Goal: Find specific page/section: Find specific page/section

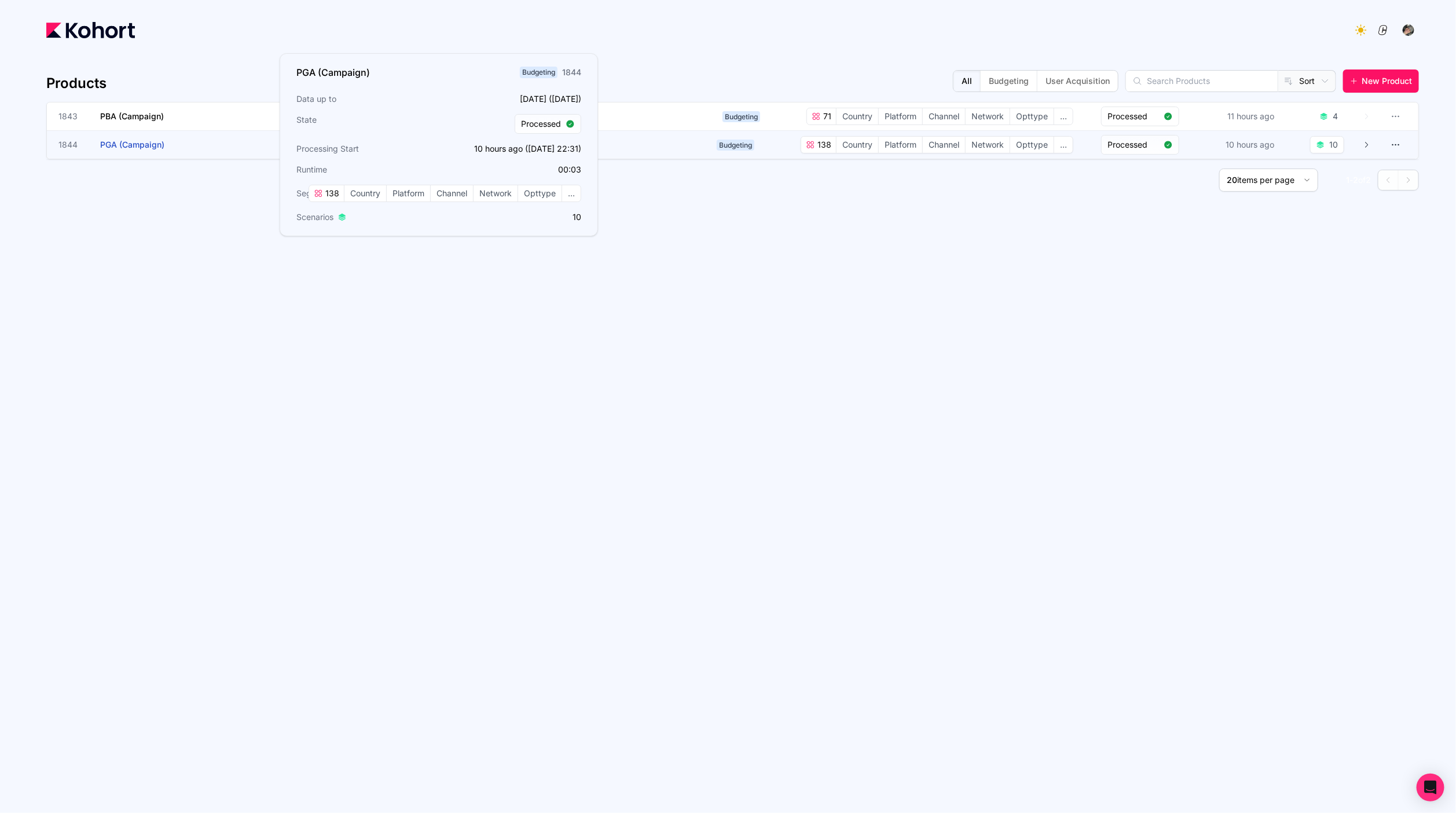
click at [158, 148] on span "PGA (Campaign)" at bounding box center [132, 144] width 64 height 10
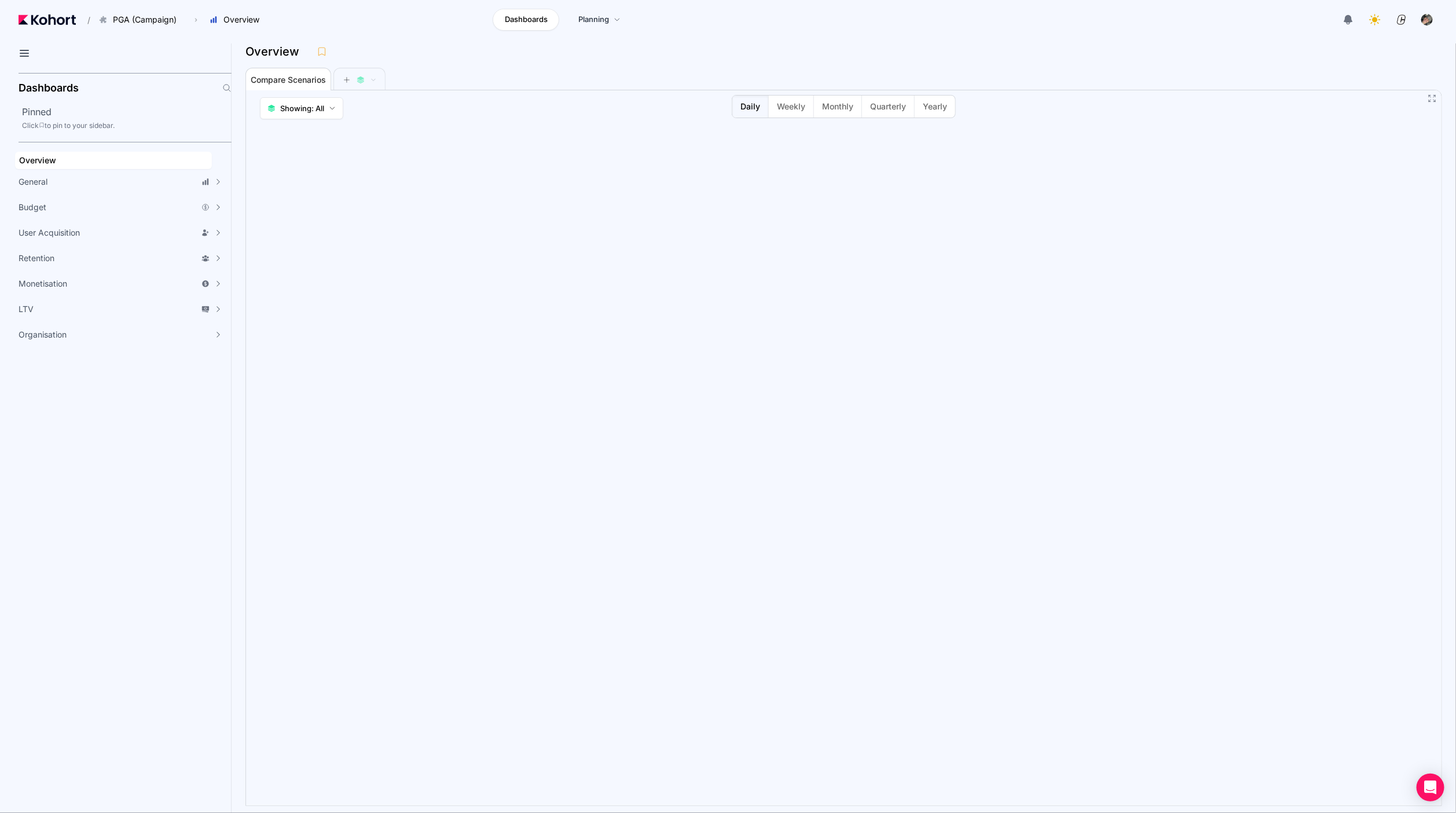
click at [95, 376] on aside "Dashboards Pinned Click to pin to your sidebar. Overview General Scenario Histo…" at bounding box center [116, 441] width 231 height 745
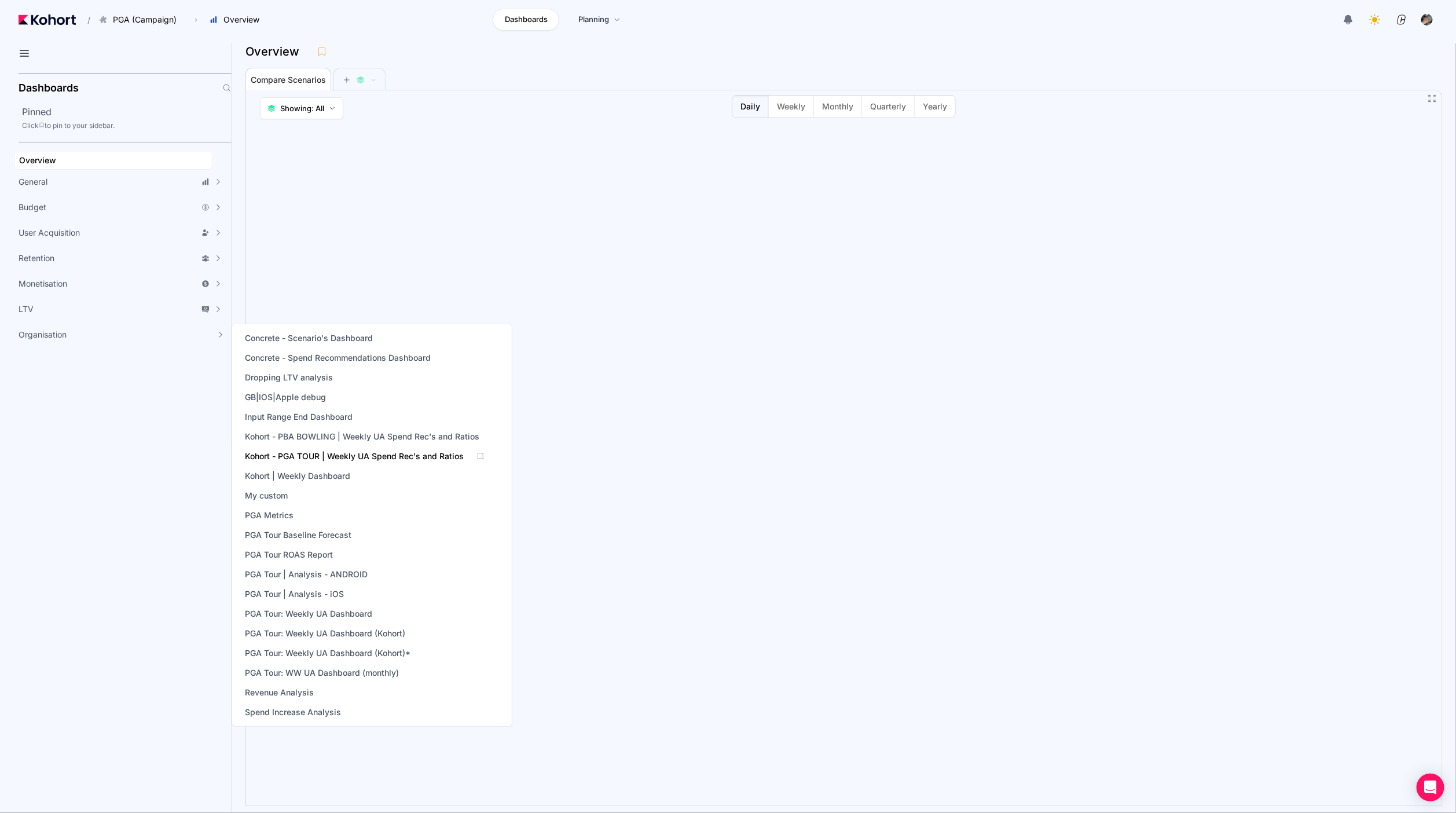
click at [337, 456] on span "Kohort - PGA TOUR | Weekly UA Spend Rec's and Ratios" at bounding box center [354, 456] width 219 height 12
click at [338, 439] on span "Kohort - PBA BOWLING | Weekly UA Spend Rec's and Ratios" at bounding box center [362, 437] width 235 height 12
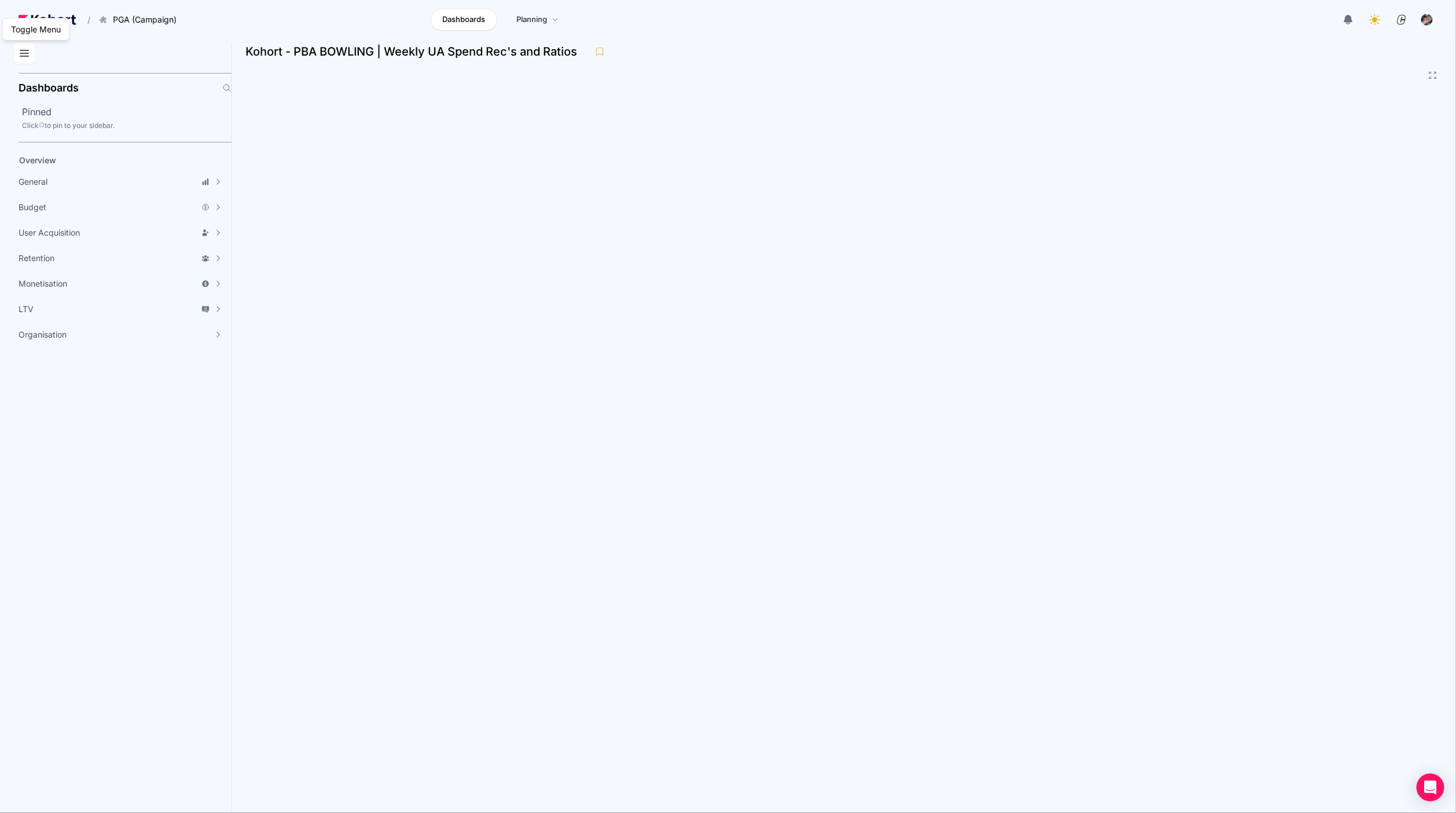
click at [22, 54] on icon at bounding box center [24, 53] width 14 height 14
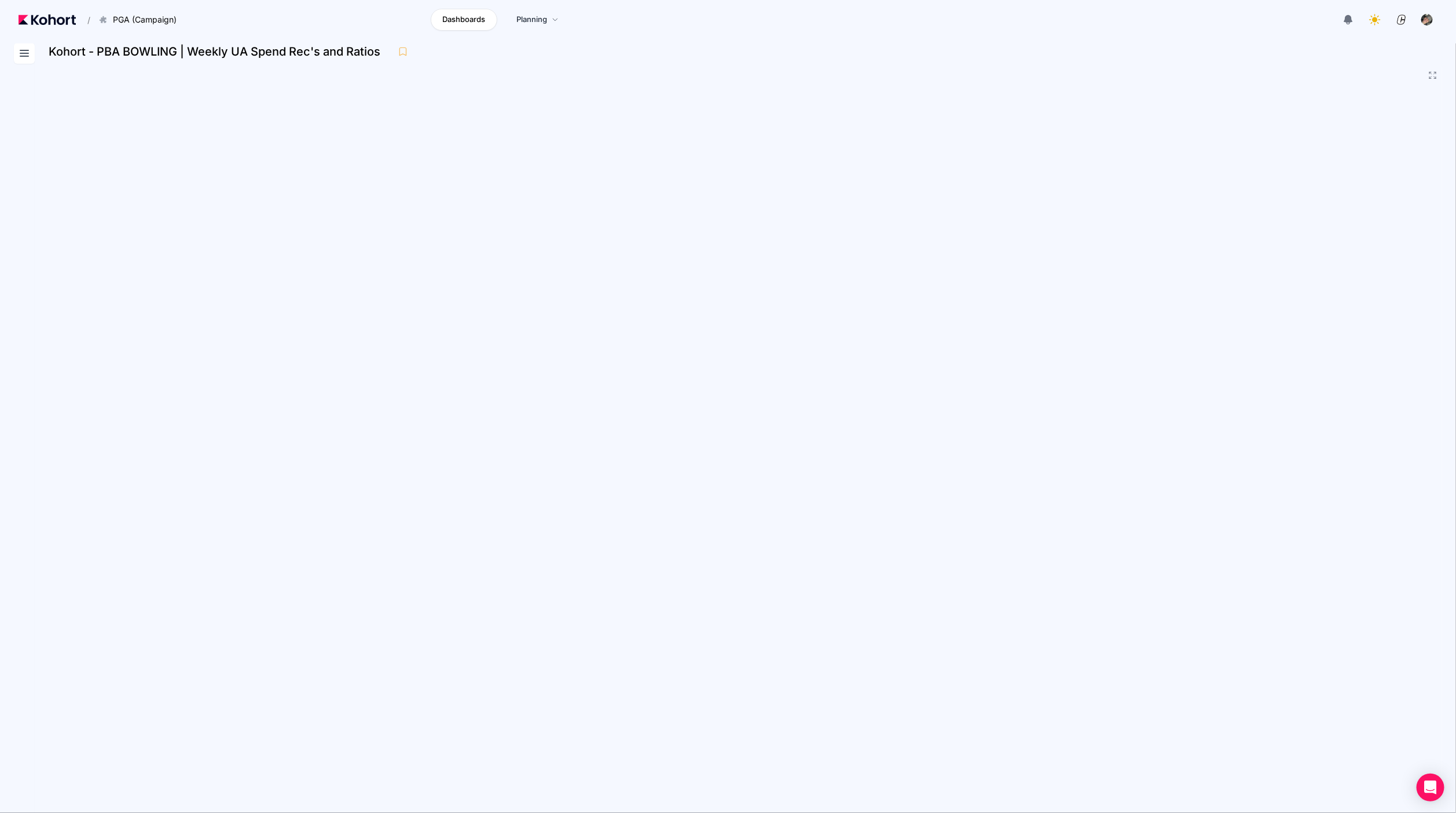
click at [25, 51] on icon at bounding box center [24, 53] width 14 height 14
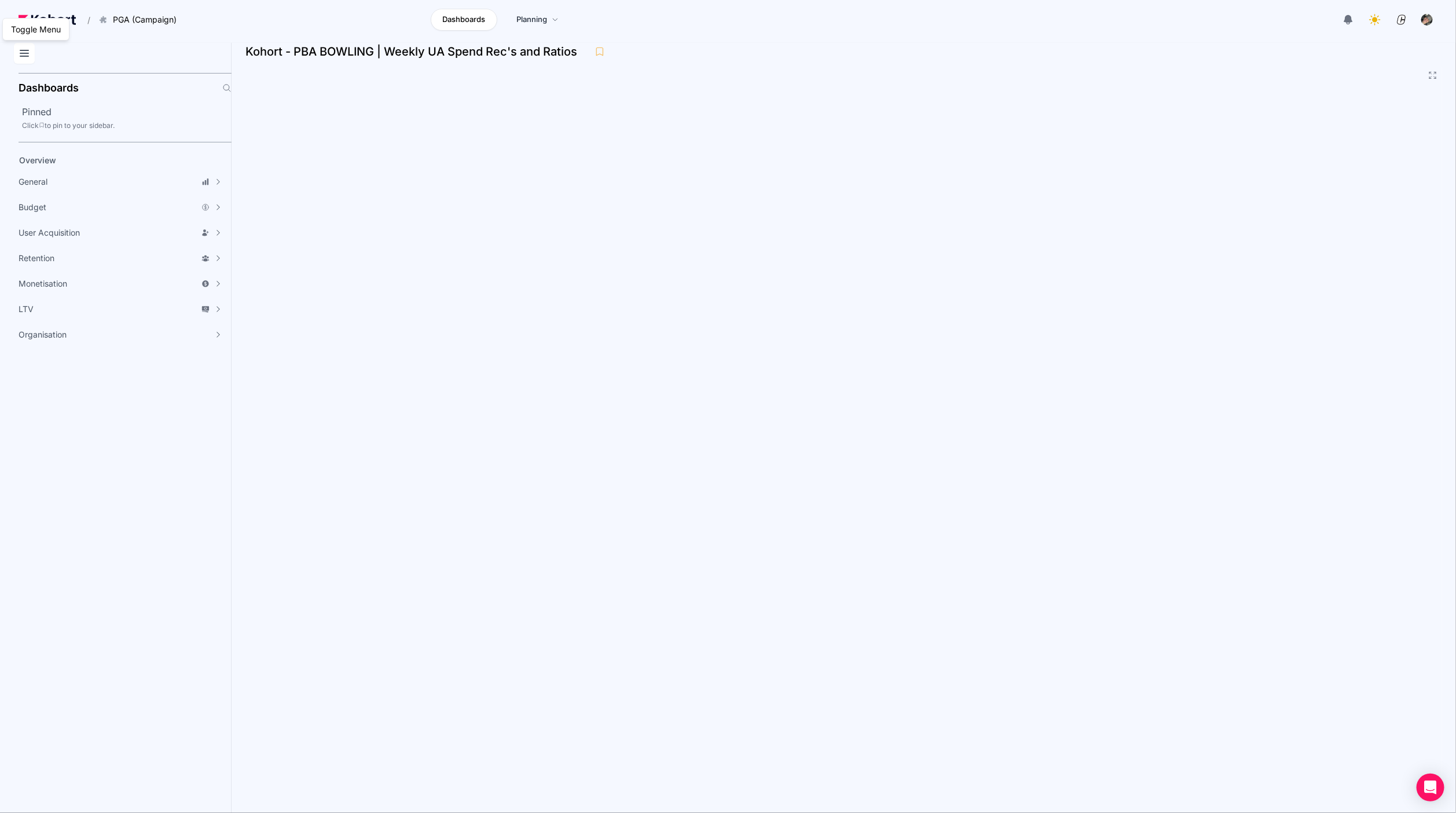
click at [26, 55] on icon at bounding box center [24, 53] width 14 height 14
click at [18, 54] on icon at bounding box center [24, 53] width 14 height 14
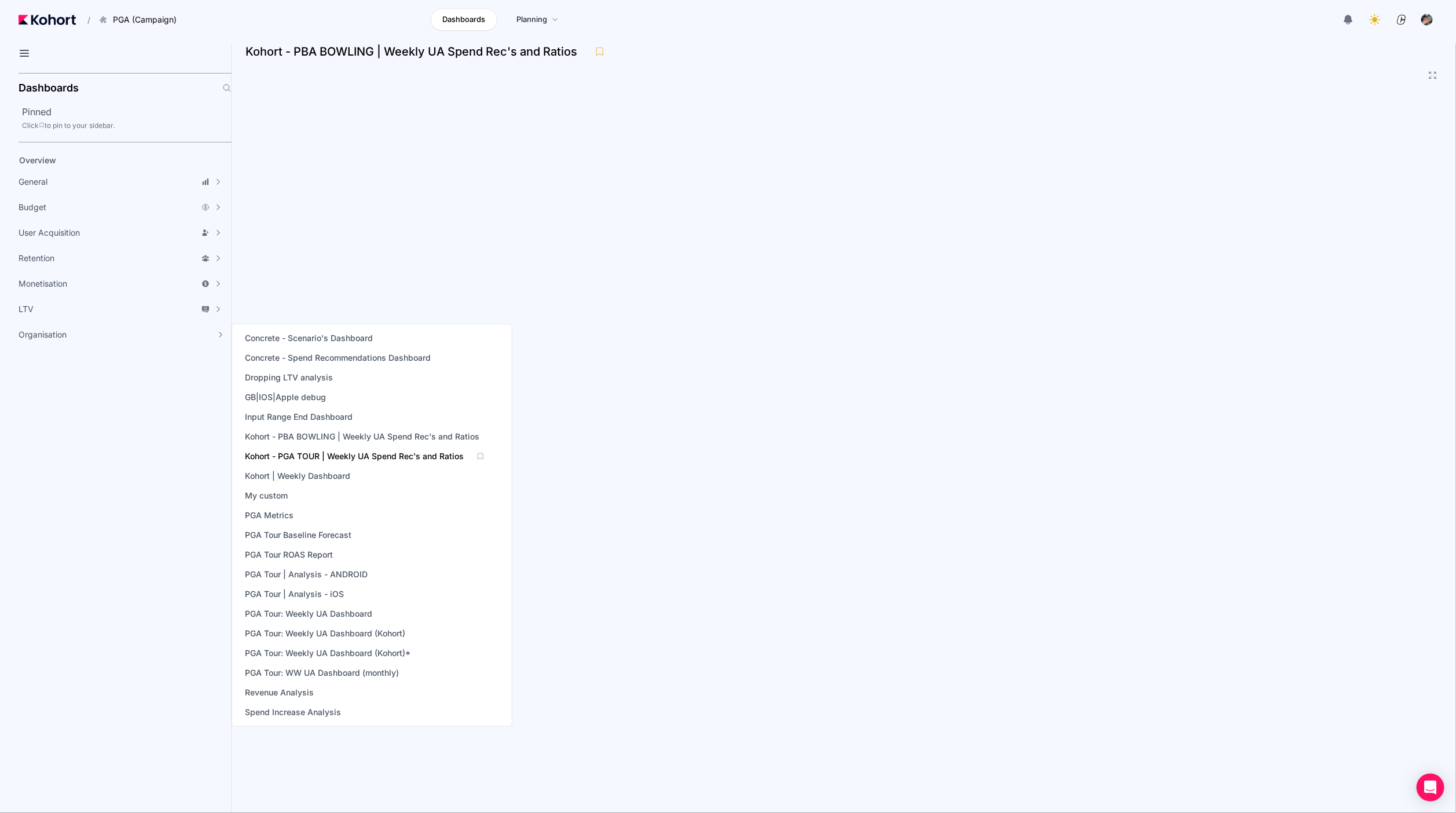
click at [381, 455] on span "Kohort - PGA TOUR | Weekly UA Spend Rec's and Ratios" at bounding box center [354, 456] width 219 height 12
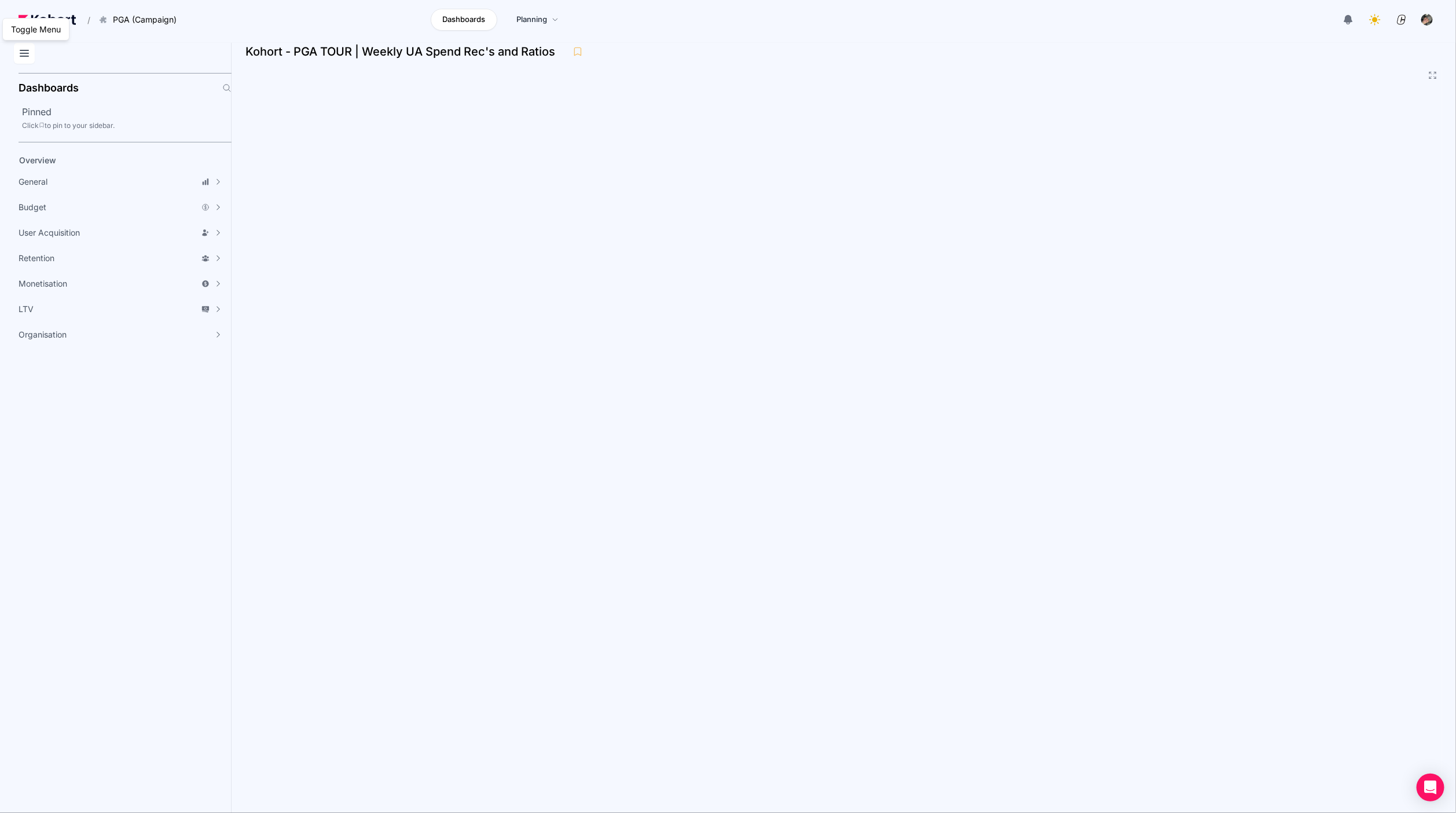
click at [26, 57] on icon at bounding box center [24, 53] width 14 height 14
click at [29, 55] on icon at bounding box center [24, 53] width 14 height 14
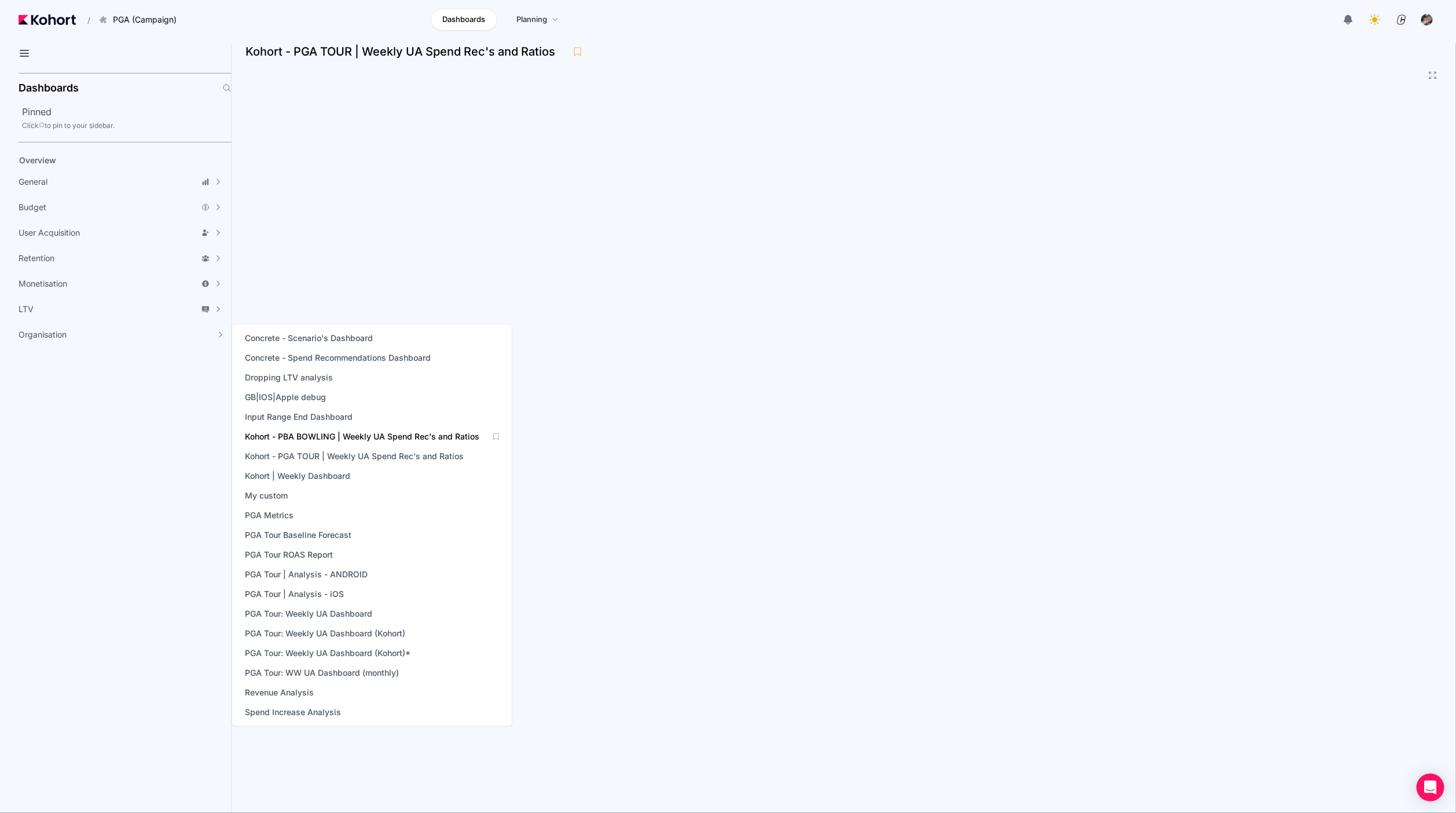
click at [378, 438] on span "Kohort - PBA BOWLING | Weekly UA Spend Rec's and Ratios" at bounding box center [362, 437] width 235 height 12
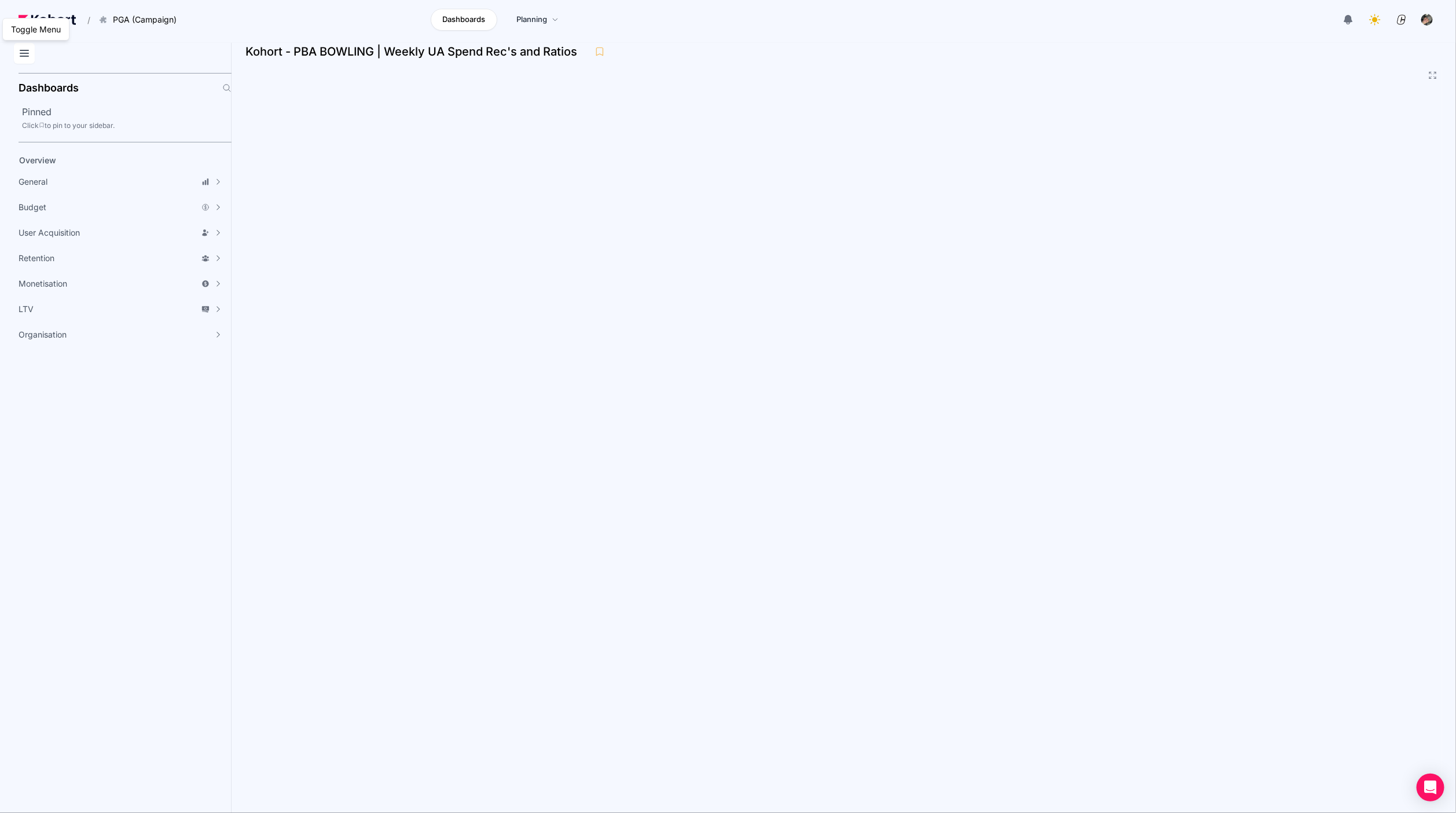
click at [16, 47] on button at bounding box center [24, 53] width 21 height 21
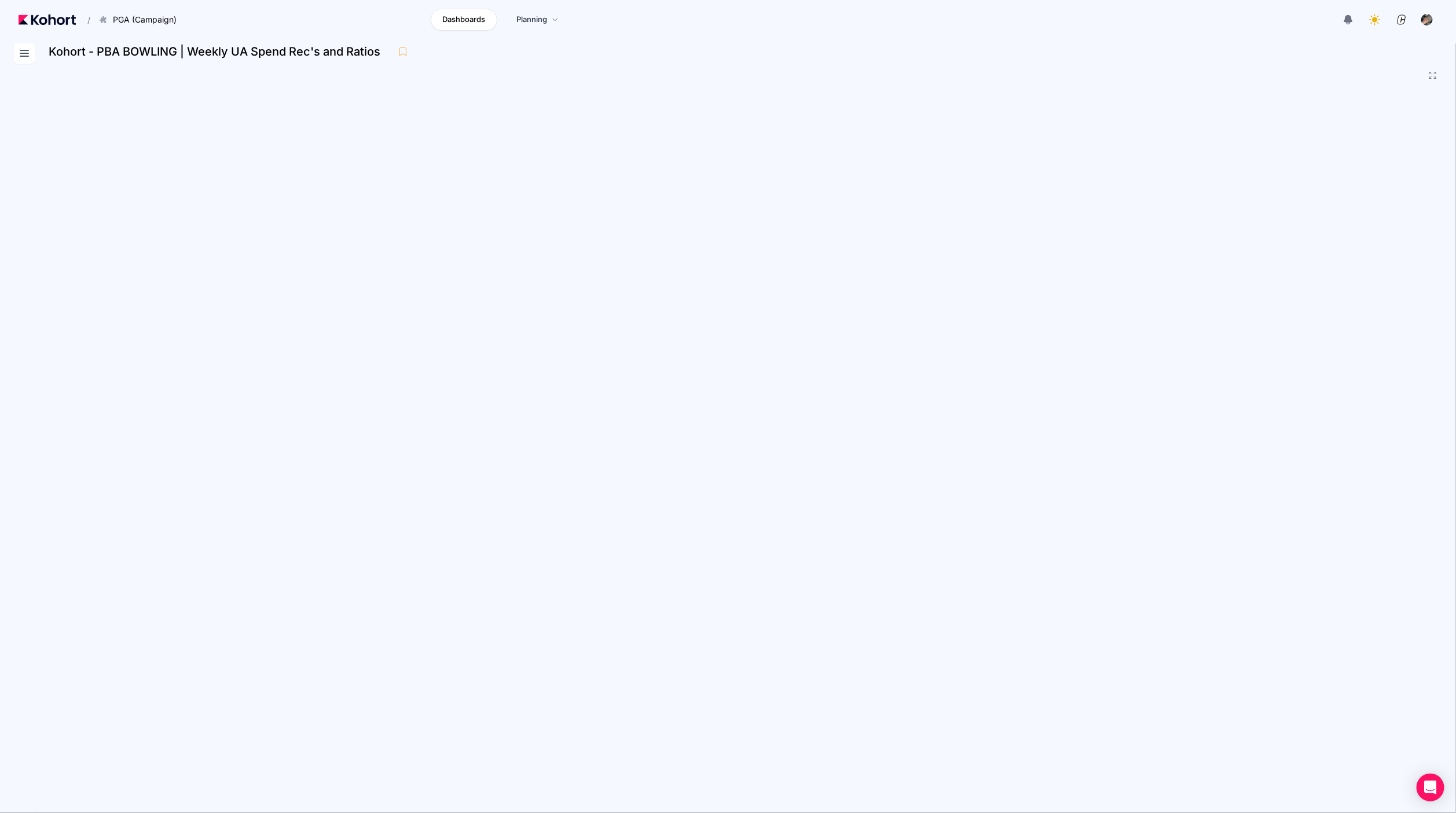
click at [26, 57] on icon at bounding box center [24, 53] width 14 height 14
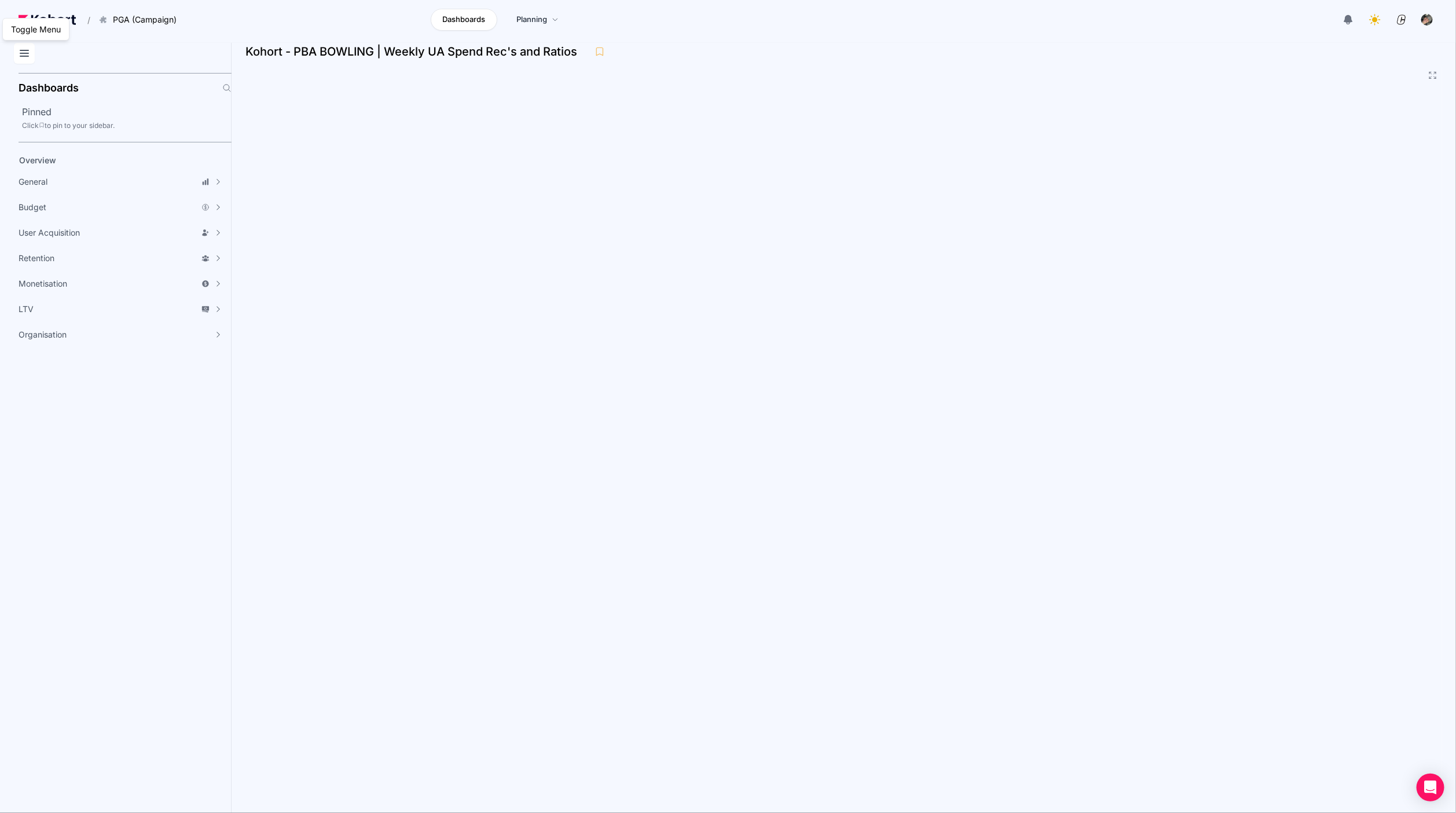
click at [26, 57] on icon at bounding box center [24, 53] width 14 height 14
click at [22, 53] on icon at bounding box center [24, 53] width 8 height 6
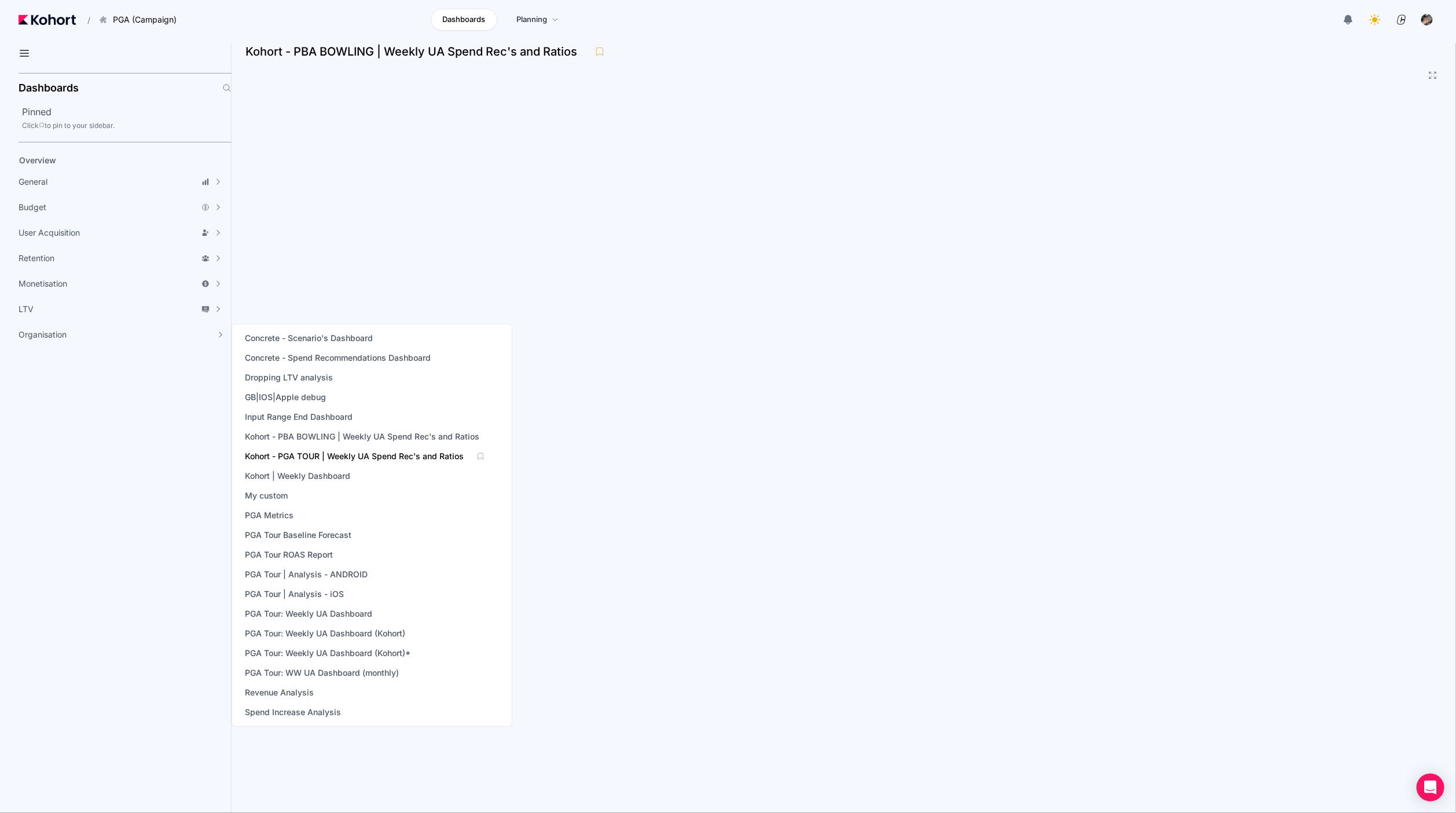
click at [357, 460] on span "Kohort - PGA TOUR | Weekly UA Spend Rec's and Ratios" at bounding box center [354, 456] width 219 height 12
click at [359, 459] on span "Kohort - PGA TOUR | Weekly UA Spend Rec's and Ratios" at bounding box center [354, 456] width 219 height 12
